Goal: Task Accomplishment & Management: Complete application form

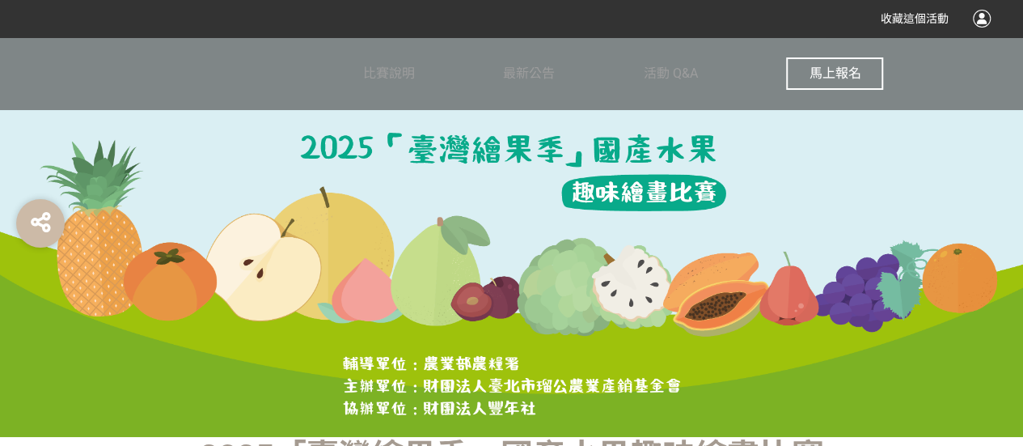
click at [849, 69] on span "馬上報名" at bounding box center [835, 73] width 52 height 15
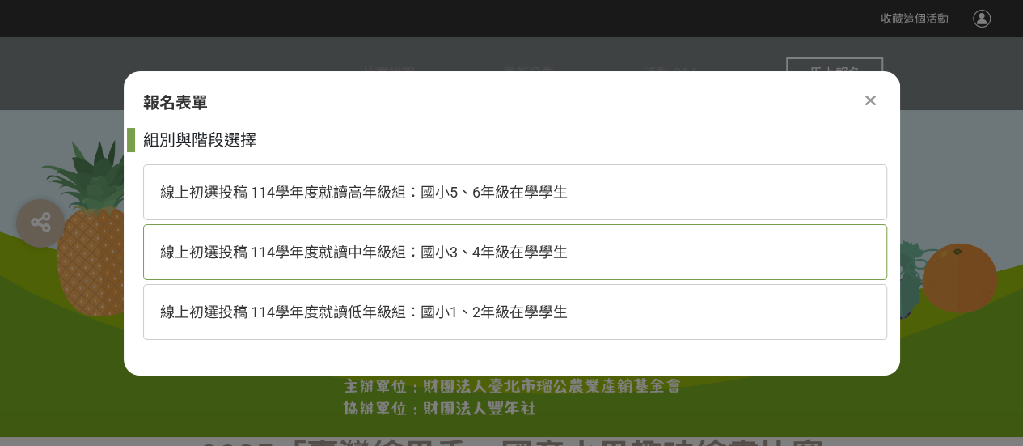
click at [448, 235] on div "線上初選投稿 114學年度就讀中年級組：國小3、4年級在學學生" at bounding box center [515, 252] width 744 height 56
select select "185293:185538"
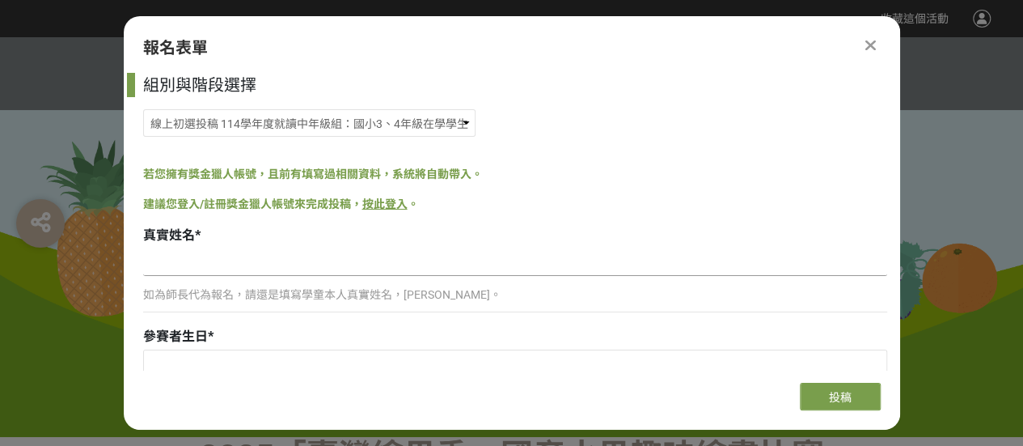
click at [205, 266] on input at bounding box center [515, 261] width 744 height 27
type input "[PERSON_NAME]"
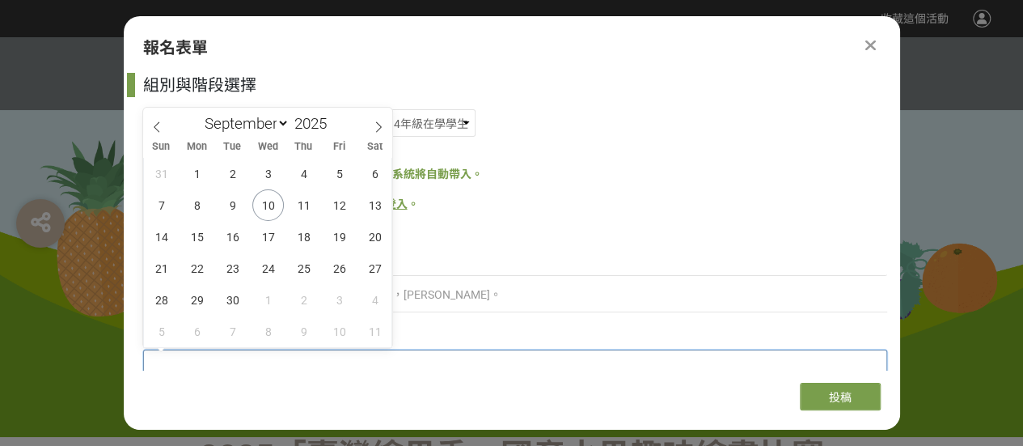
click at [189, 368] on input "text" at bounding box center [515, 363] width 742 height 27
click at [306, 129] on input "2025" at bounding box center [314, 123] width 49 height 19
click at [334, 127] on span at bounding box center [332, 128] width 11 height 10
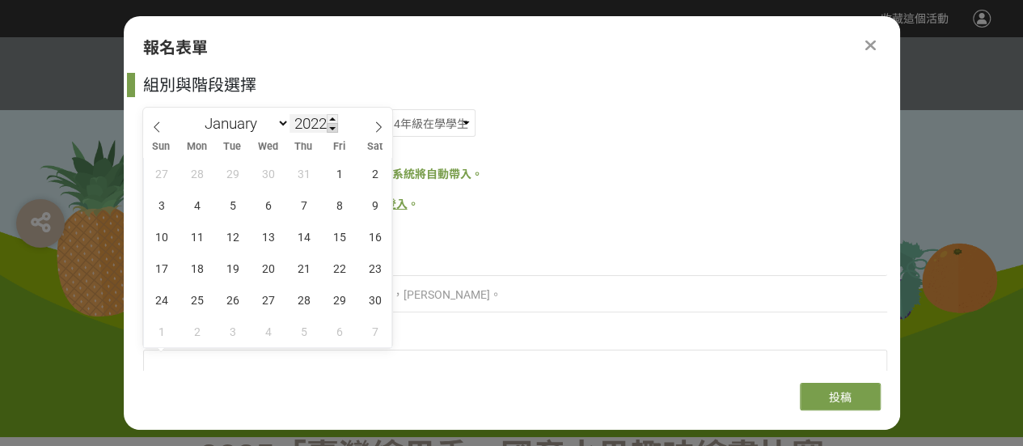
click at [334, 127] on span at bounding box center [332, 128] width 11 height 10
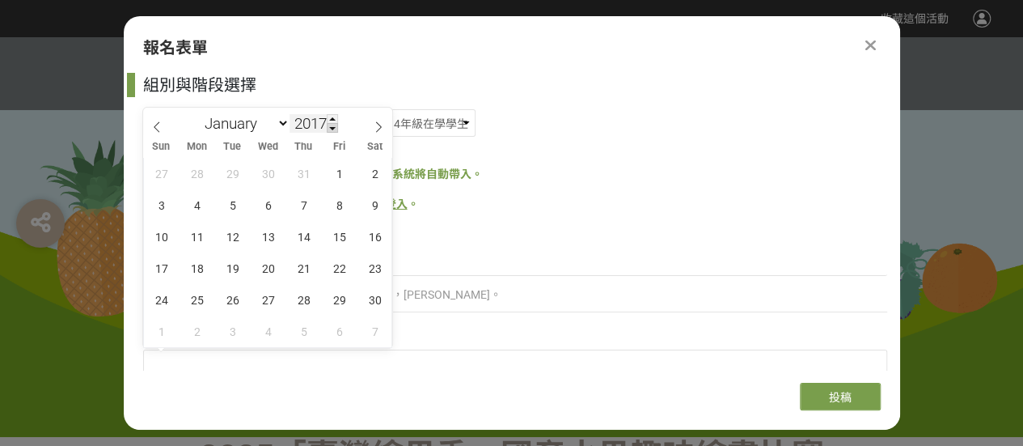
click at [334, 127] on span at bounding box center [332, 128] width 11 height 10
type input "2015"
click at [276, 125] on select "January February March April May June July August September October November De…" at bounding box center [243, 123] width 93 height 20
select select "10"
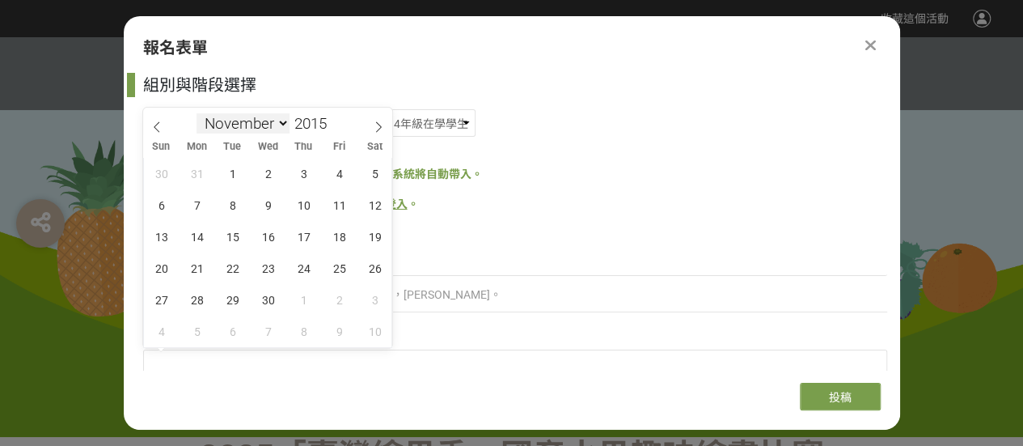
click at [197, 113] on select "January February March April May June July August September October November De…" at bounding box center [243, 123] width 93 height 20
click at [269, 174] on span "4" at bounding box center [268, 174] width 32 height 32
type input "[DATE]"
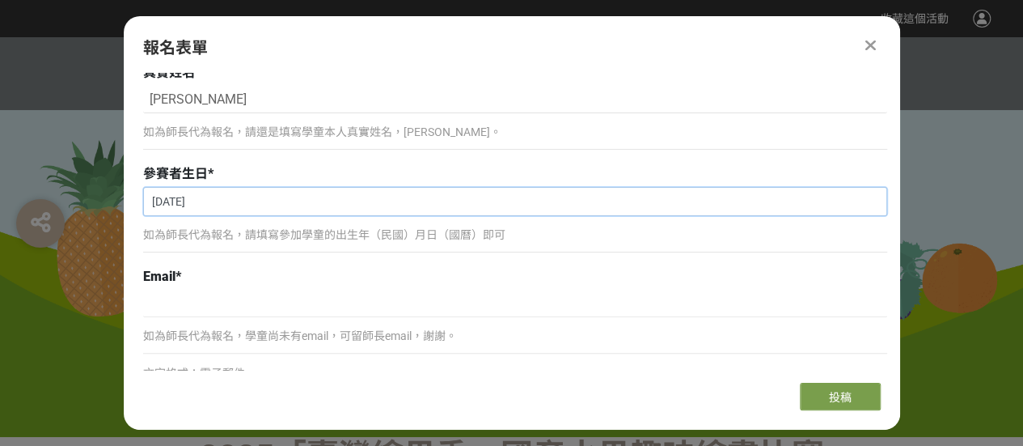
scroll to position [169, 0]
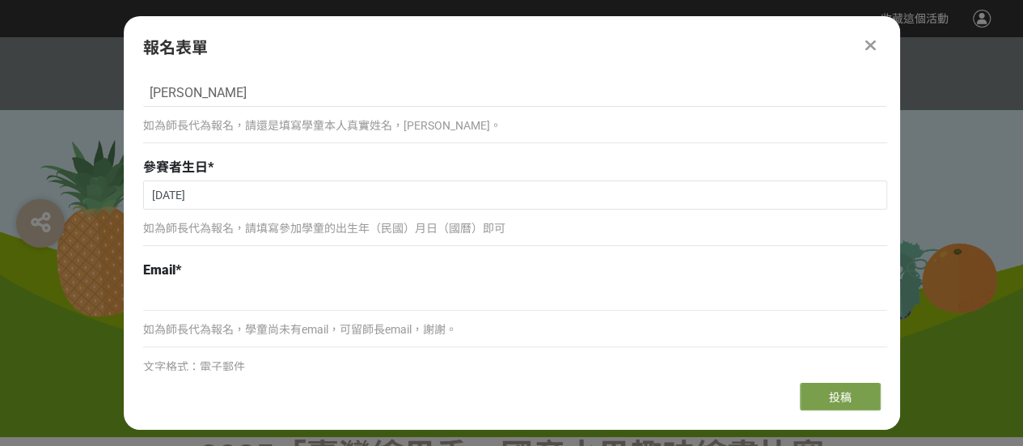
click at [326, 329] on p "如為師長代為報名，學童尚未有email，可留師長email，謝謝。" at bounding box center [515, 329] width 744 height 17
click at [294, 302] on input at bounding box center [515, 296] width 744 height 27
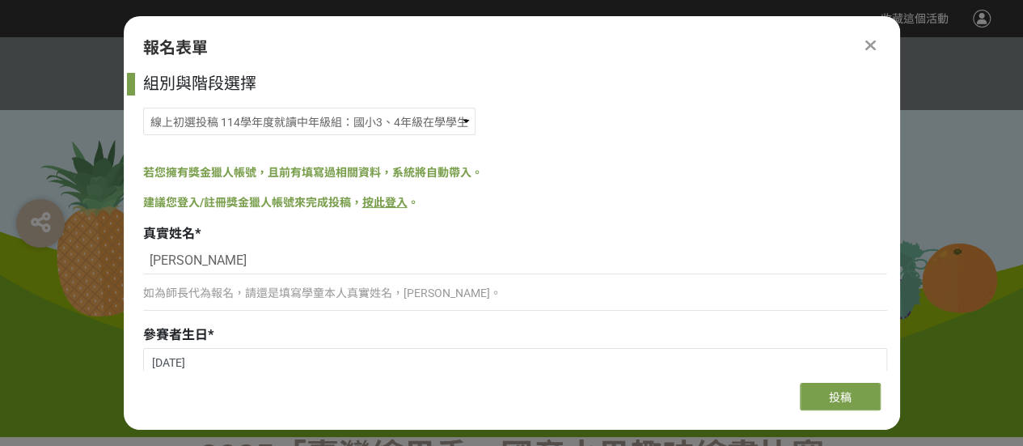
scroll to position [0, 0]
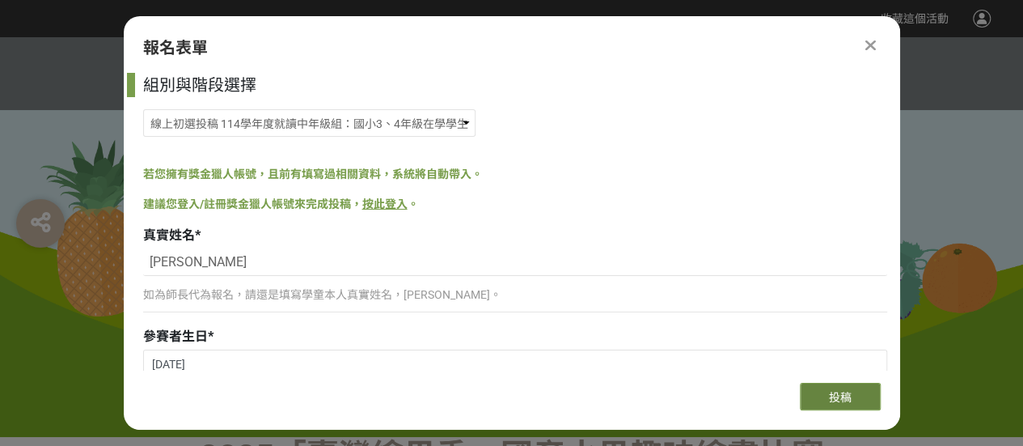
type input "[EMAIL_ADDRESS][DOMAIN_NAME]"
click at [848, 401] on span "投稿" at bounding box center [840, 397] width 23 height 13
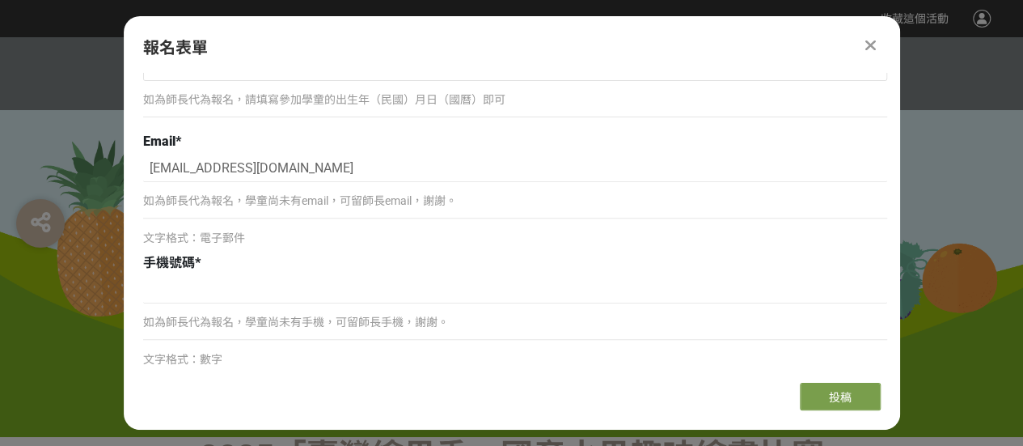
scroll to position [324, 0]
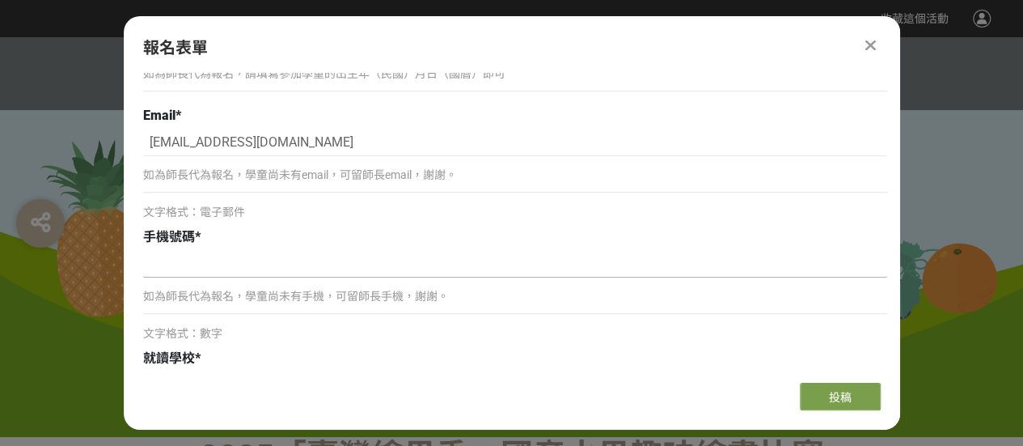
click at [186, 269] on input at bounding box center [515, 263] width 744 height 27
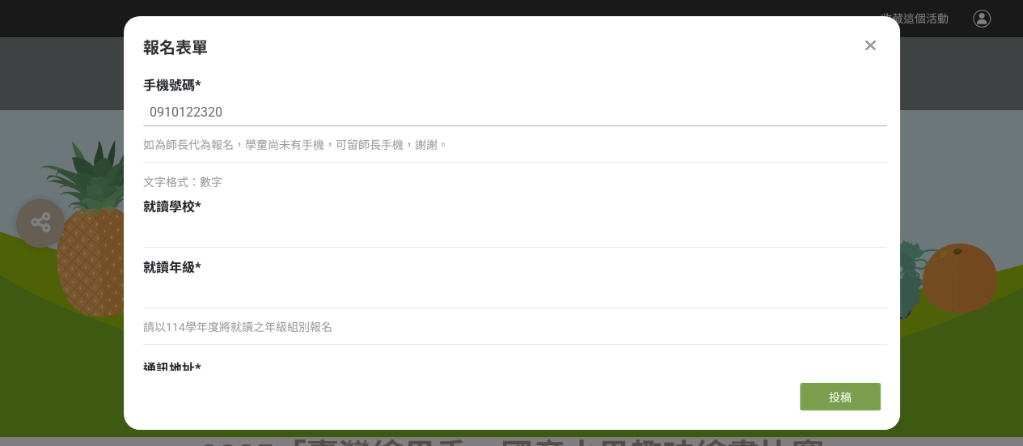
scroll to position [485, 0]
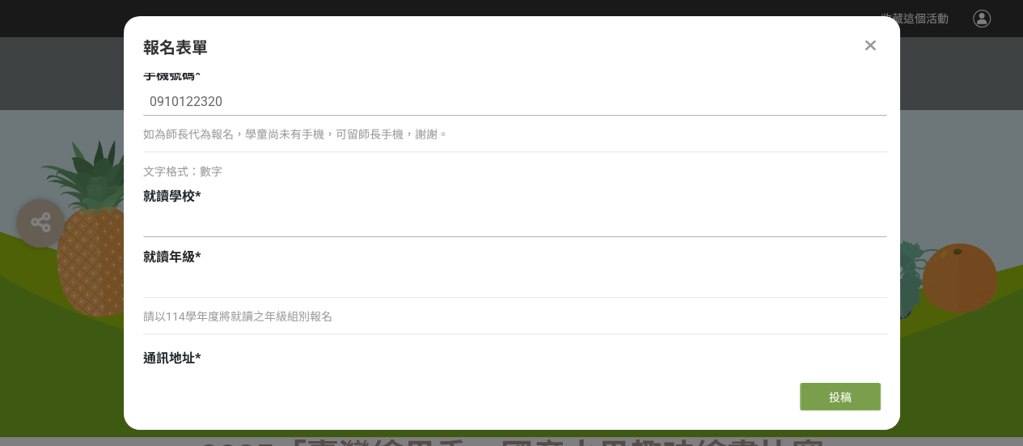
type input "0910122320"
click at [195, 225] on input at bounding box center [515, 222] width 744 height 27
type input "w"
type input "[GEOGRAPHIC_DATA]"
click at [188, 287] on input at bounding box center [515, 283] width 744 height 27
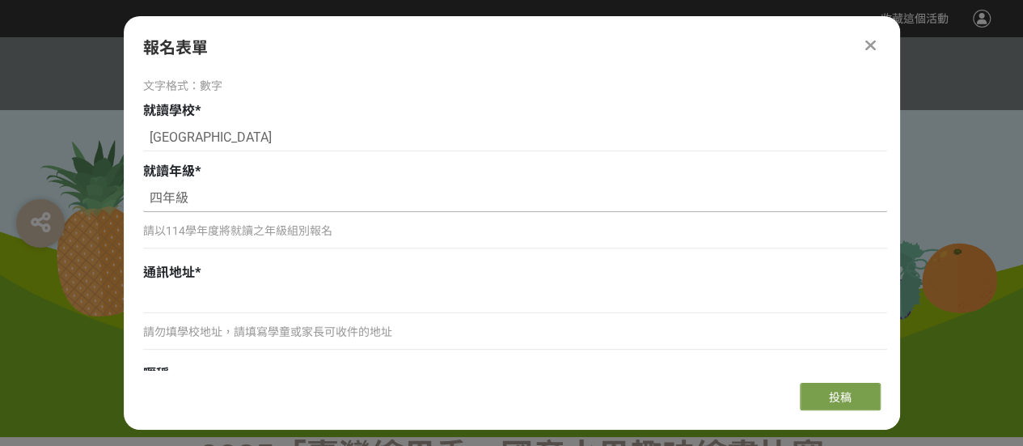
scroll to position [647, 0]
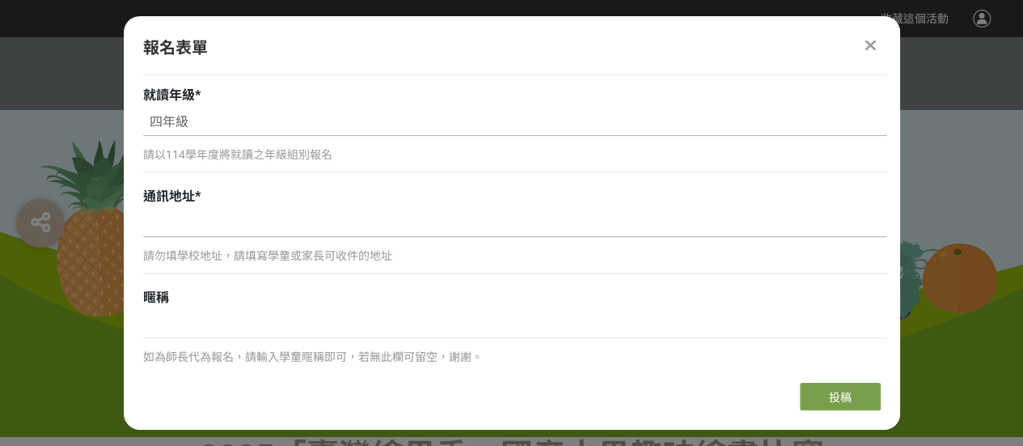
type input "四年級"
click at [181, 229] on input at bounding box center [515, 222] width 744 height 27
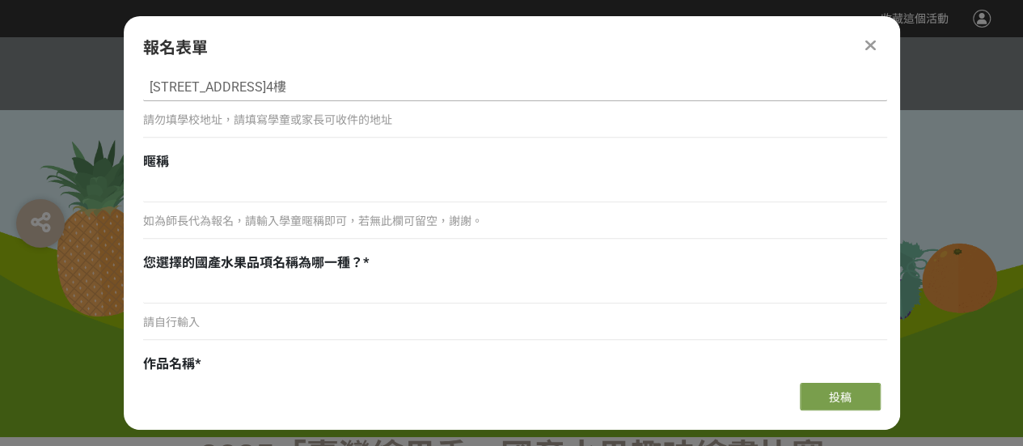
scroll to position [809, 0]
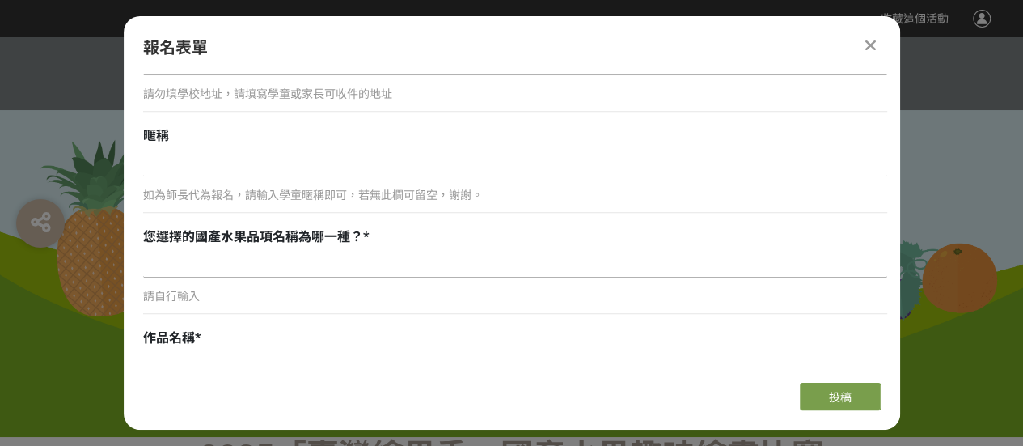
type input "[STREET_ADDRESS]4樓"
click at [188, 268] on input at bounding box center [515, 263] width 744 height 27
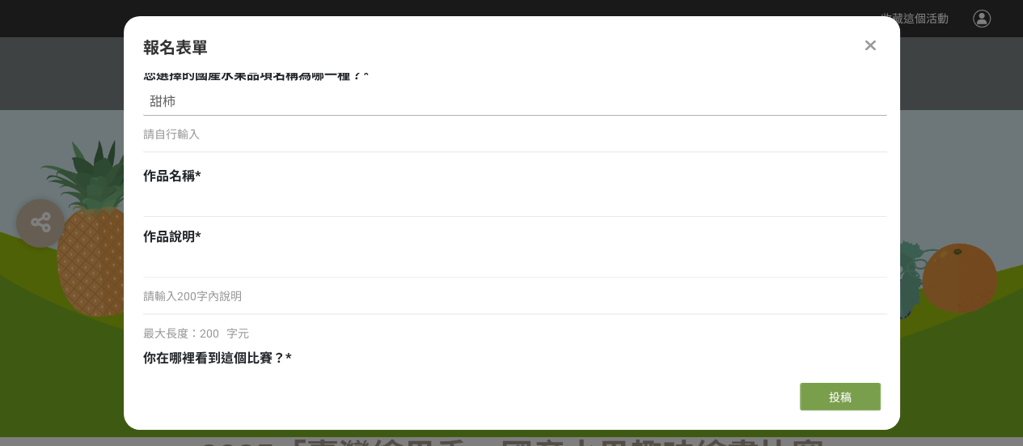
scroll to position [1051, 0]
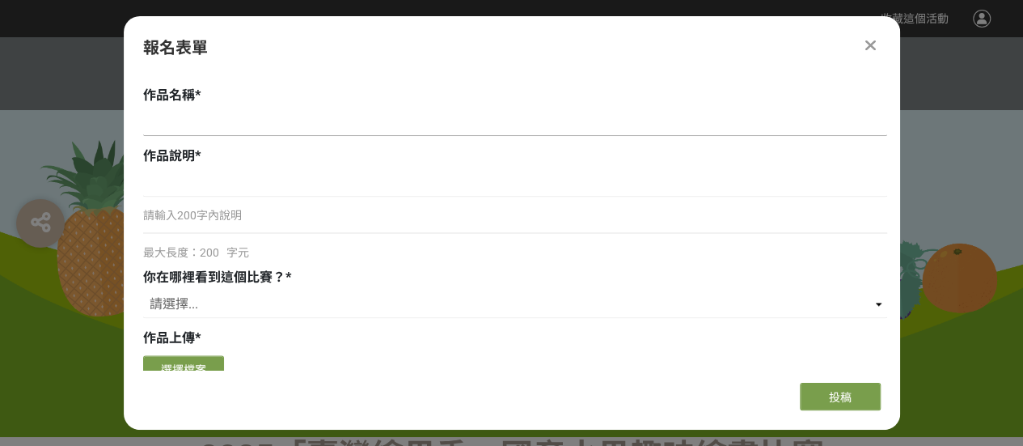
type input "甜柿"
click at [163, 114] on input at bounding box center [515, 121] width 744 height 27
paste input "柿柿甜蜜、事事如意"
click at [212, 120] on input "柿柿甜蜜、事事如意" at bounding box center [515, 121] width 744 height 27
type input "柿柿甜蜜、事事如意"
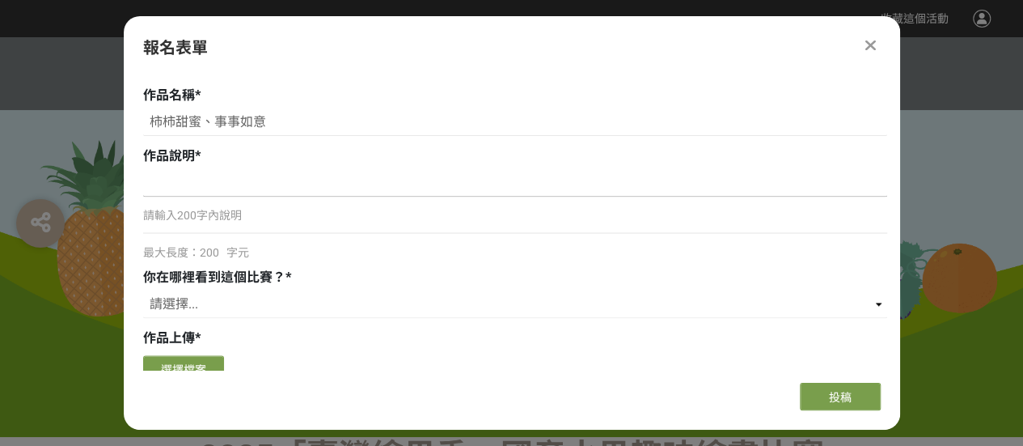
click at [170, 172] on input at bounding box center [515, 182] width 744 height 27
paste input "甜柿有著金黃的色澤，甜蜜的滋味，「柿」與「事」諧音，因此往往用來象徵事事如意、吉祥好運的意思，很適合用來贈禮他人或分享親友，都代表著萬事順遂、心想事成的美好的…"
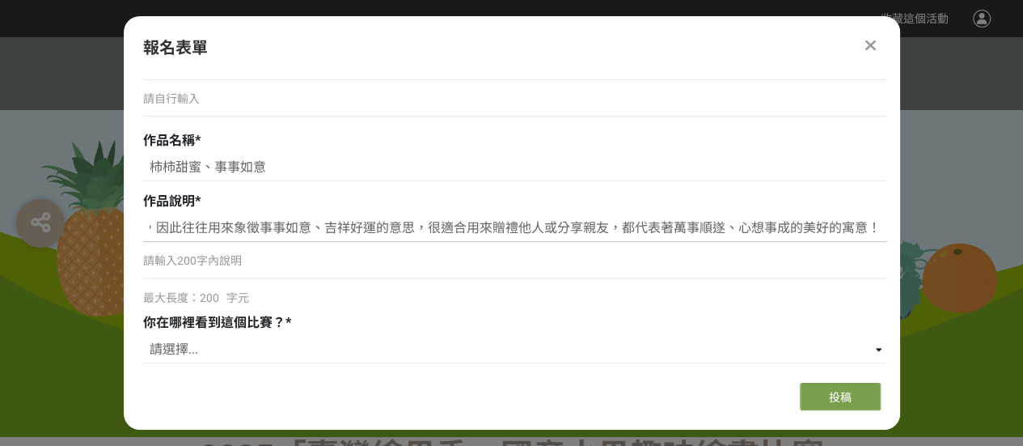
scroll to position [971, 0]
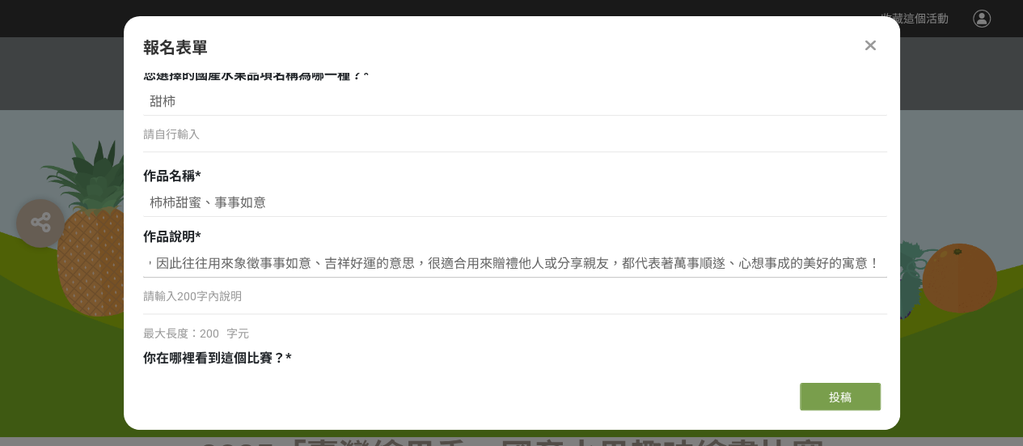
click at [150, 264] on input "甜柿有著金黃的色澤，甜蜜的滋味，「柿」與「事」諧音，因此往往用來象徵事事如意、吉祥好運的意思，很適合用來贈禮他人或分享親友，都代表著萬事順遂、心想事成的美好的…" at bounding box center [515, 263] width 744 height 27
click at [183, 294] on p "請輸入200字內說明" at bounding box center [515, 296] width 744 height 17
click at [353, 260] on input "甜柿有著金黃的色澤，甜蜜的滋味，「柿」與「事」諧音，因此往往用來象徵事事如意、吉祥好運的意思，很適合用來贈禮他人或分享親友，都代表著萬事順遂、心想事成的美好的…" at bounding box center [515, 263] width 744 height 27
click at [743, 260] on input "甜柿有著金黃的色澤，甜蜜的滋味，「柿」與「事」諧音，因此往往用來象徵事事如意、吉祥好運的意思，很適合用來與親朋好友分享，代表著萬事順遂、心想事成的美好的寓意！" at bounding box center [515, 263] width 744 height 27
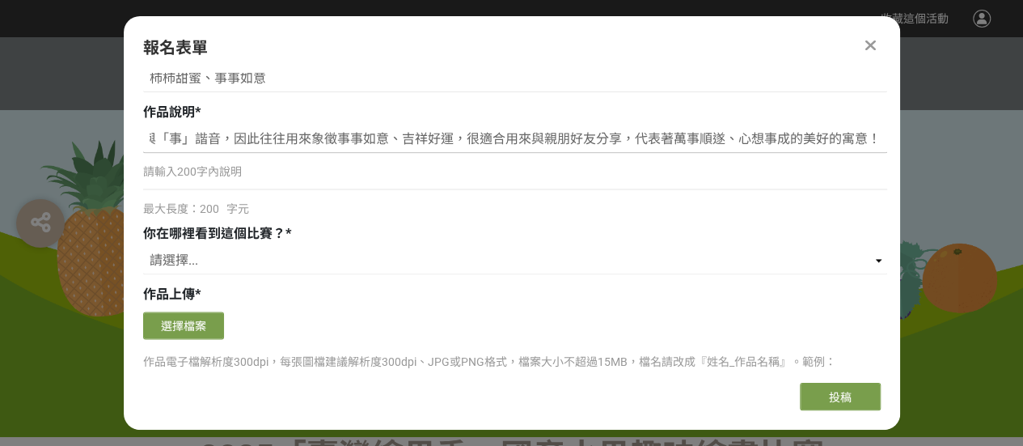
scroll to position [1132, 0]
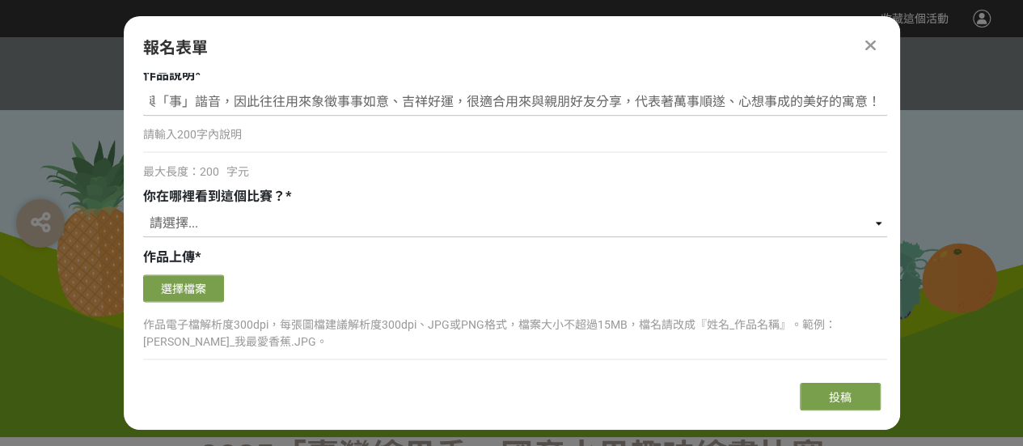
type input "甜柿有著金黃的色澤，甜蜜的滋味，「柿」與「事」諧音，因此往往用來象徵事事如意、吉祥好運，很適合用來與親朋好友分享，代表著萬事順遂、心想事成的美好的寓意！"
click at [194, 222] on select "請選擇... 獎金獵人網站 Facebook / Instagram 校園講座 / 老師系上推薦 電子郵件 海報 其他" at bounding box center [515, 222] width 744 height 27
select select "海報"
click at [143, 209] on select "請選擇... 獎金獵人網站 Facebook / Instagram 校園講座 / 老師系上推薦 電子郵件 海報 其他" at bounding box center [515, 222] width 744 height 27
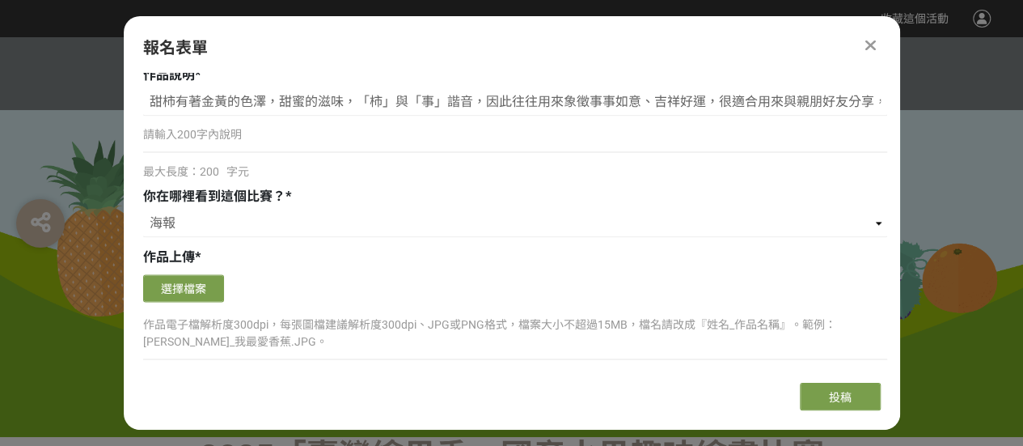
click at [363, 177] on div "真實姓名 * [PERSON_NAME]為師長代為報名，請還是填寫學童本人真實姓名，[PERSON_NAME]。 參賽者生日 * [DEMOGRAPHIC_D…" at bounding box center [515, 75] width 744 height 1965
click at [203, 282] on button "選擇檔案" at bounding box center [183, 287] width 81 height 27
click at [870, 46] on icon at bounding box center [870, 45] width 11 height 16
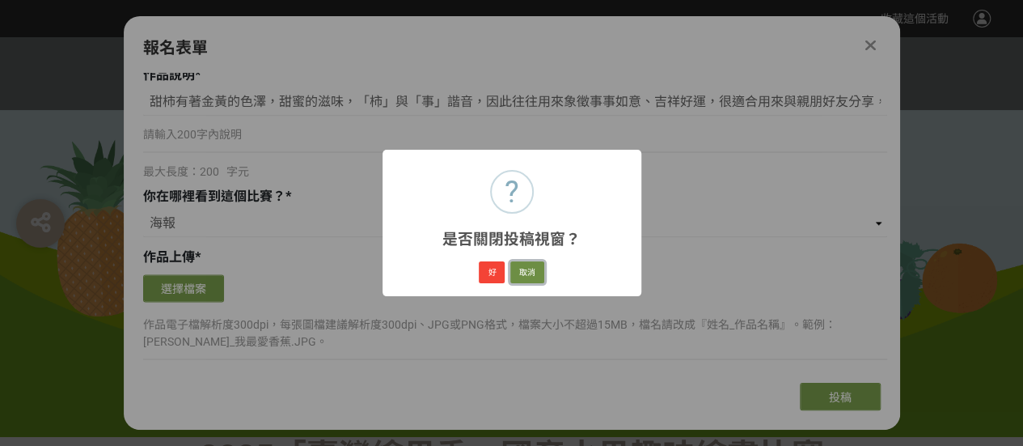
click at [526, 268] on button "取消" at bounding box center [527, 272] width 34 height 23
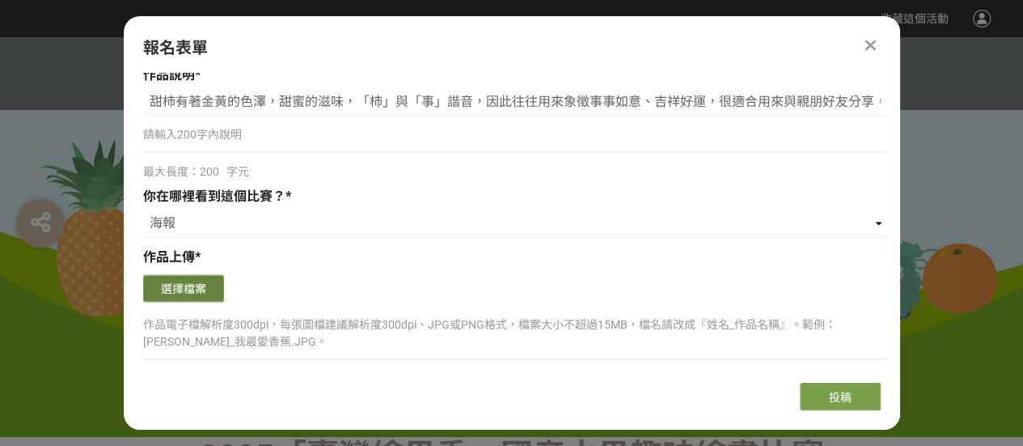
click at [172, 281] on button "選擇檔案" at bounding box center [183, 287] width 81 height 27
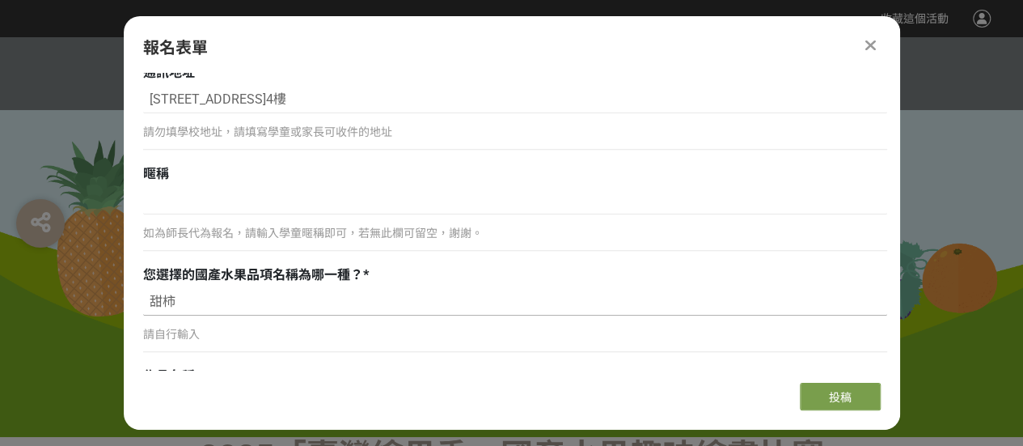
scroll to position [809, 0]
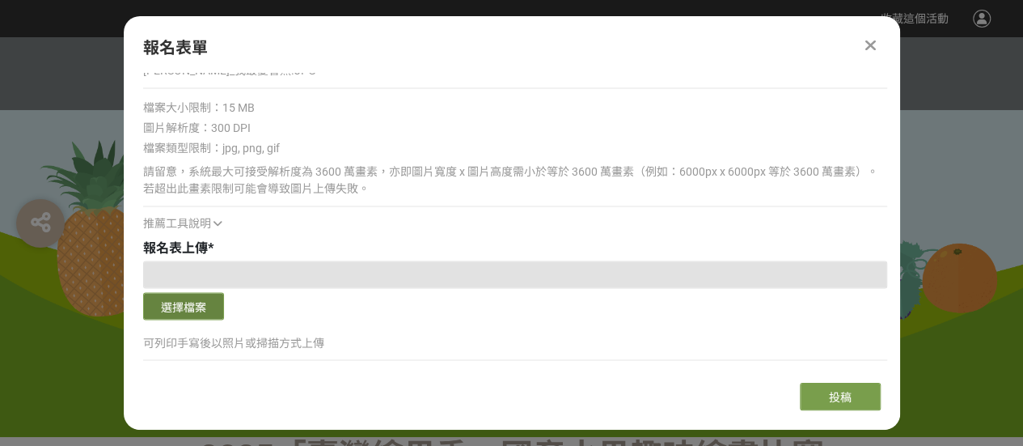
drag, startPoint x: 265, startPoint y: 368, endPoint x: 163, endPoint y: 365, distance: 102.8
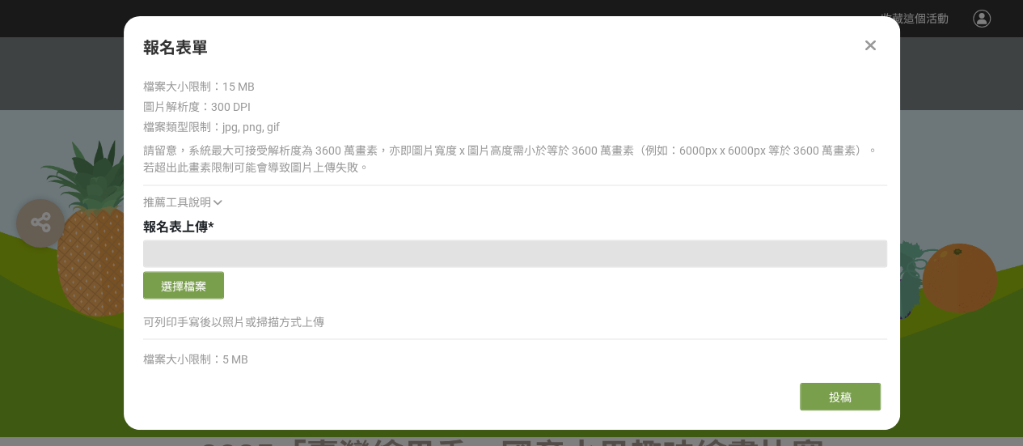
scroll to position [1020, 0]
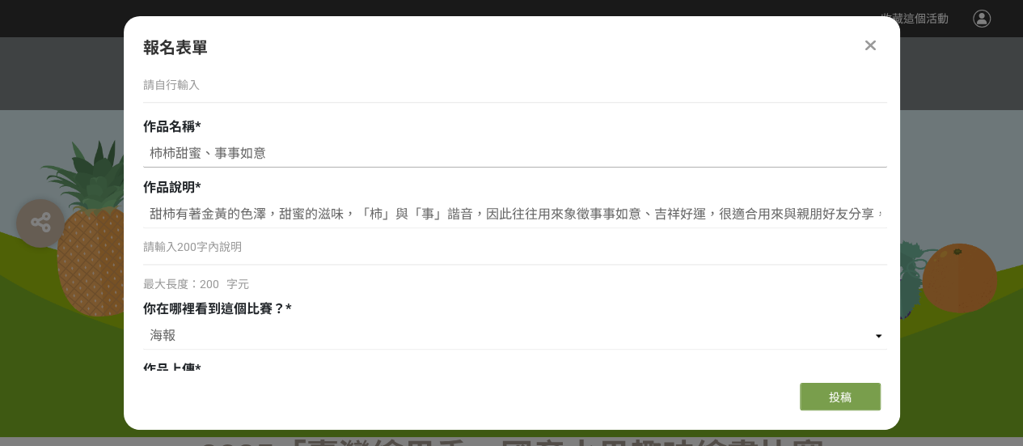
click at [295, 143] on input "柿柿甜蜜、事事如意" at bounding box center [515, 153] width 744 height 27
drag, startPoint x: 286, startPoint y: 151, endPoint x: 131, endPoint y: 131, distance: 155.8
click at [131, 131] on div "組別與階段選擇 線上初選投稿 114學年度就讀高年級組：國小5、6年級在學學生 線上初選投稿 114學年度就讀中年級組：國小3、4年級在學學生 線上初選投稿 …" at bounding box center [512, 221] width 776 height 297
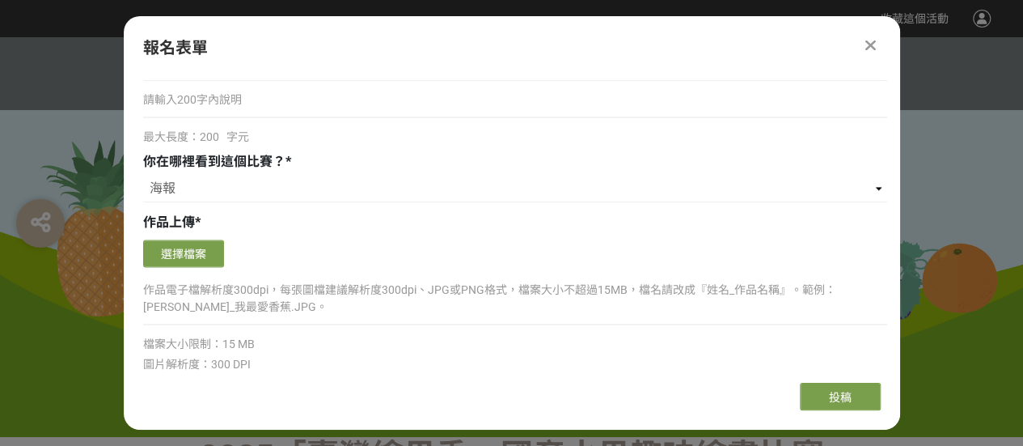
scroll to position [1148, 0]
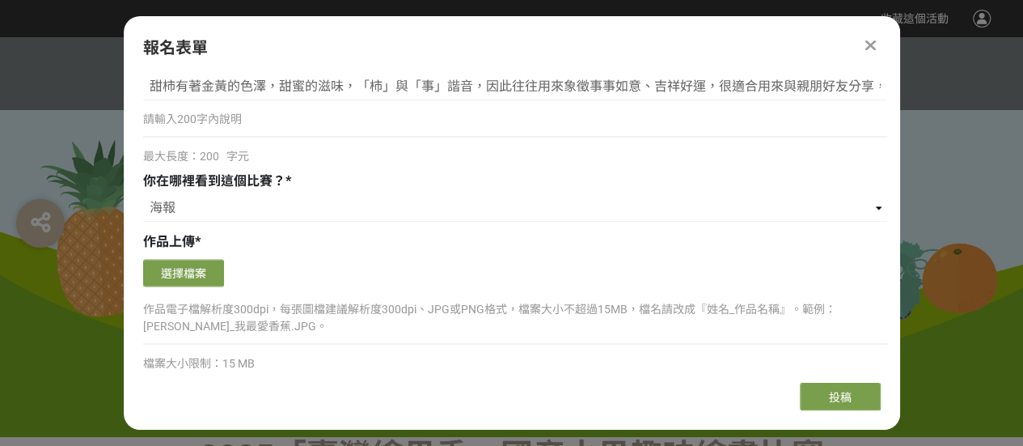
click at [285, 246] on div "作品上傳 *" at bounding box center [515, 241] width 744 height 19
click at [173, 269] on button "選擇檔案" at bounding box center [183, 272] width 81 height 27
click at [196, 263] on button "選擇檔案" at bounding box center [183, 272] width 81 height 27
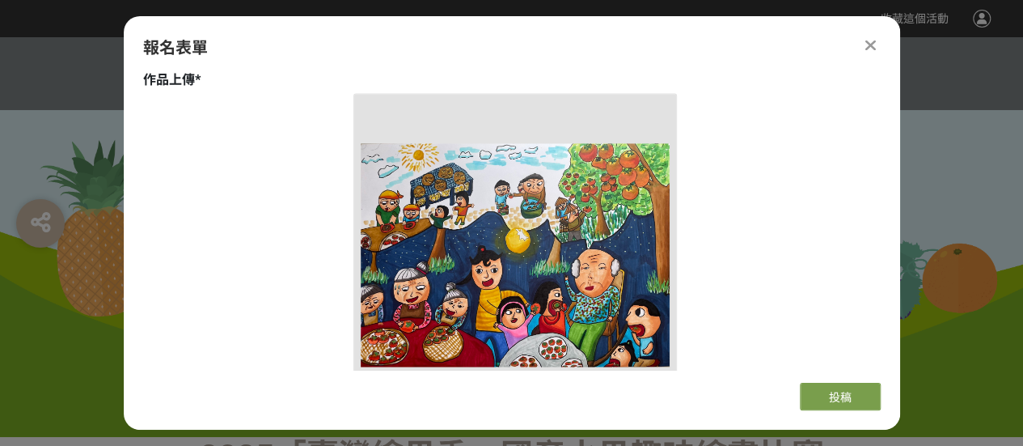
scroll to position [1552, 0]
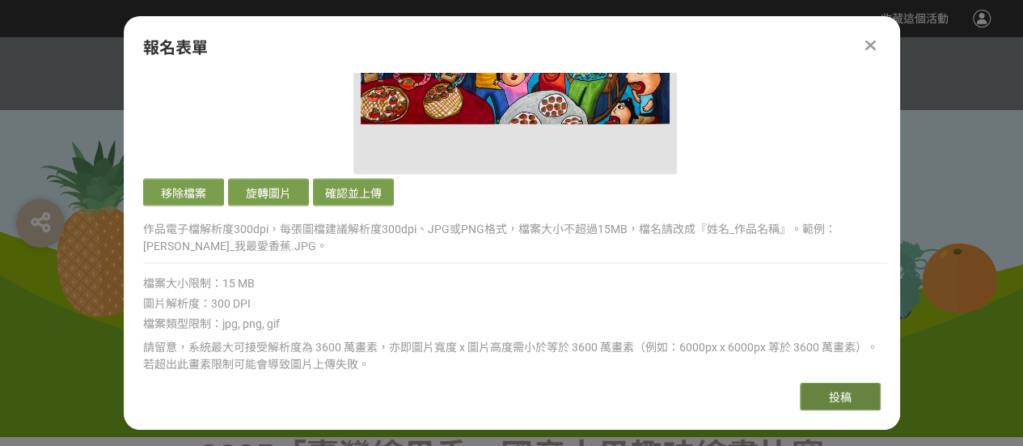
click at [840, 395] on span "投稿" at bounding box center [840, 397] width 23 height 13
click at [345, 185] on button "確認並上傳" at bounding box center [353, 191] width 81 height 27
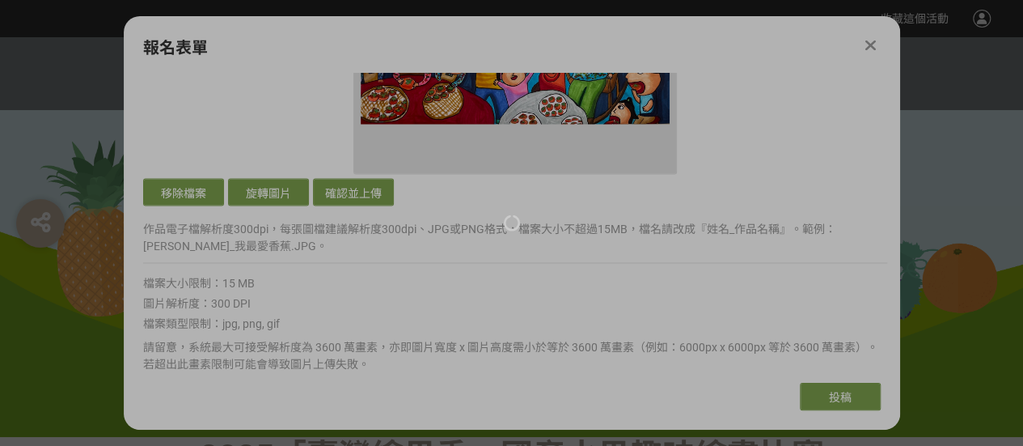
scroll to position [1229, 0]
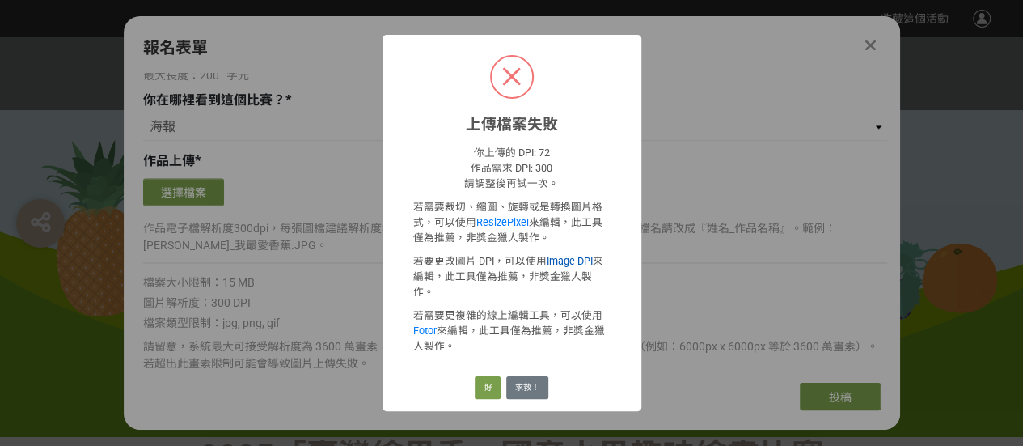
click at [578, 266] on link "Image DPI" at bounding box center [570, 261] width 46 height 12
